Goal: Go to known website: Access a specific website the user already knows

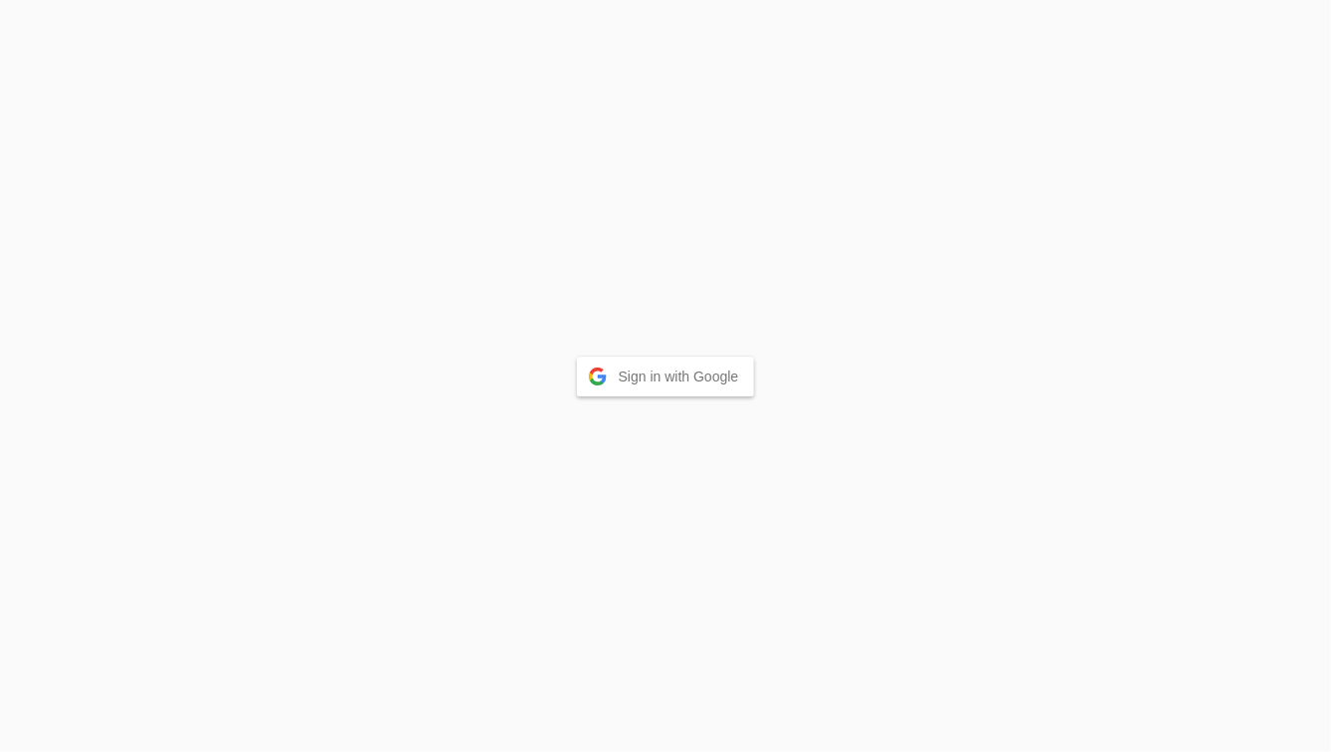
click at [657, 383] on button "Sign in with Google" at bounding box center [666, 377] width 178 height 40
